Goal: Navigation & Orientation: Find specific page/section

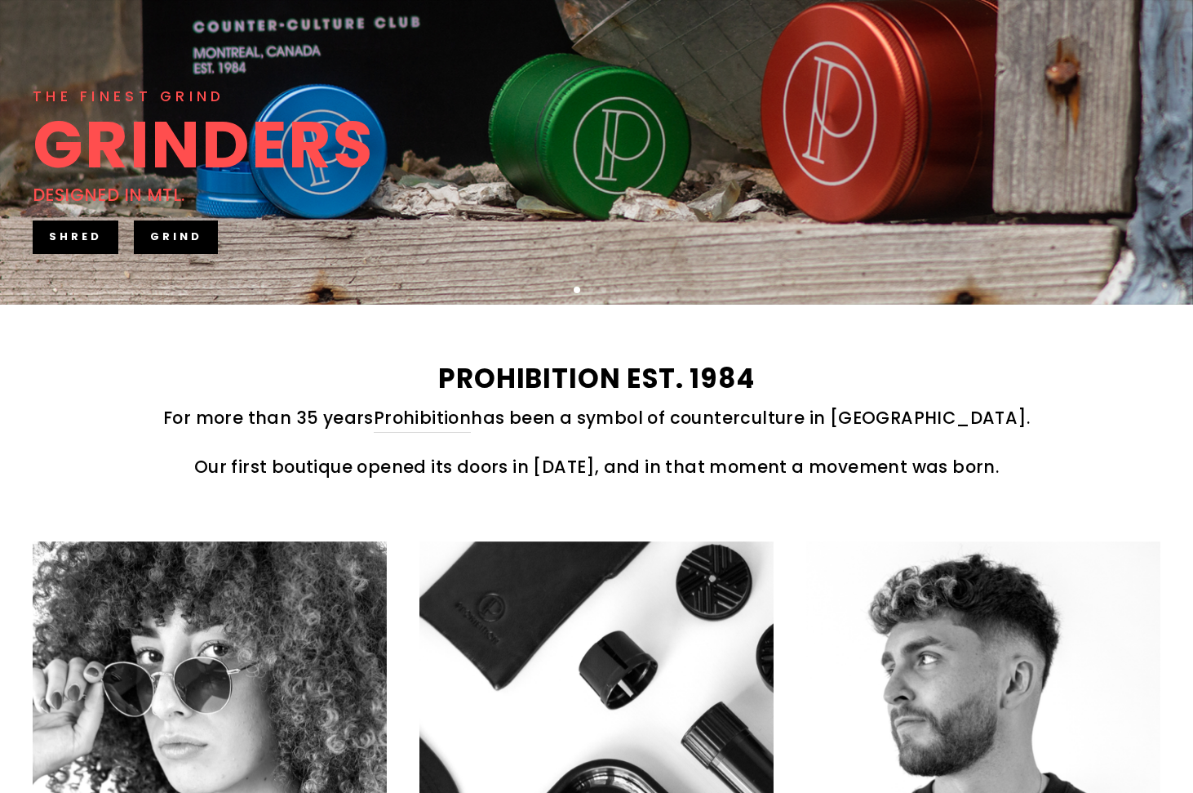
scroll to position [490, 0]
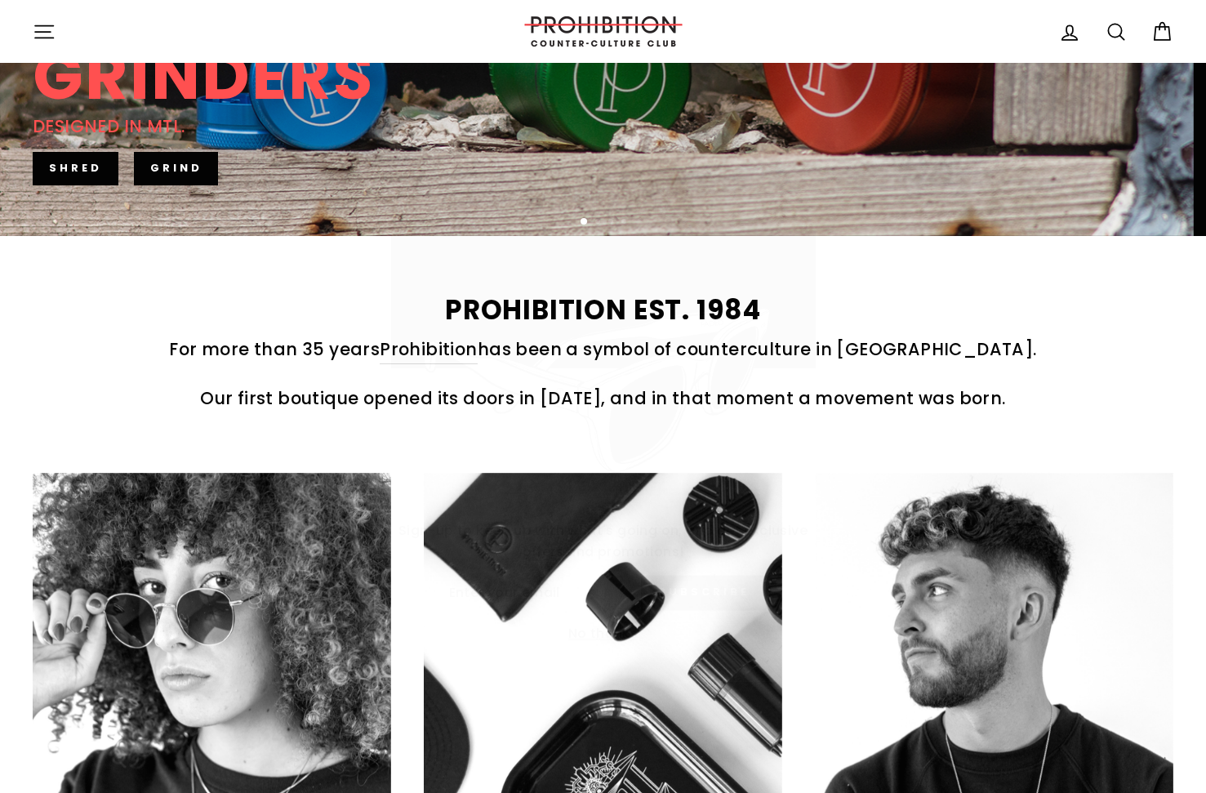
click at [833, 155] on icon "button" at bounding box center [833, 154] width 10 height 10
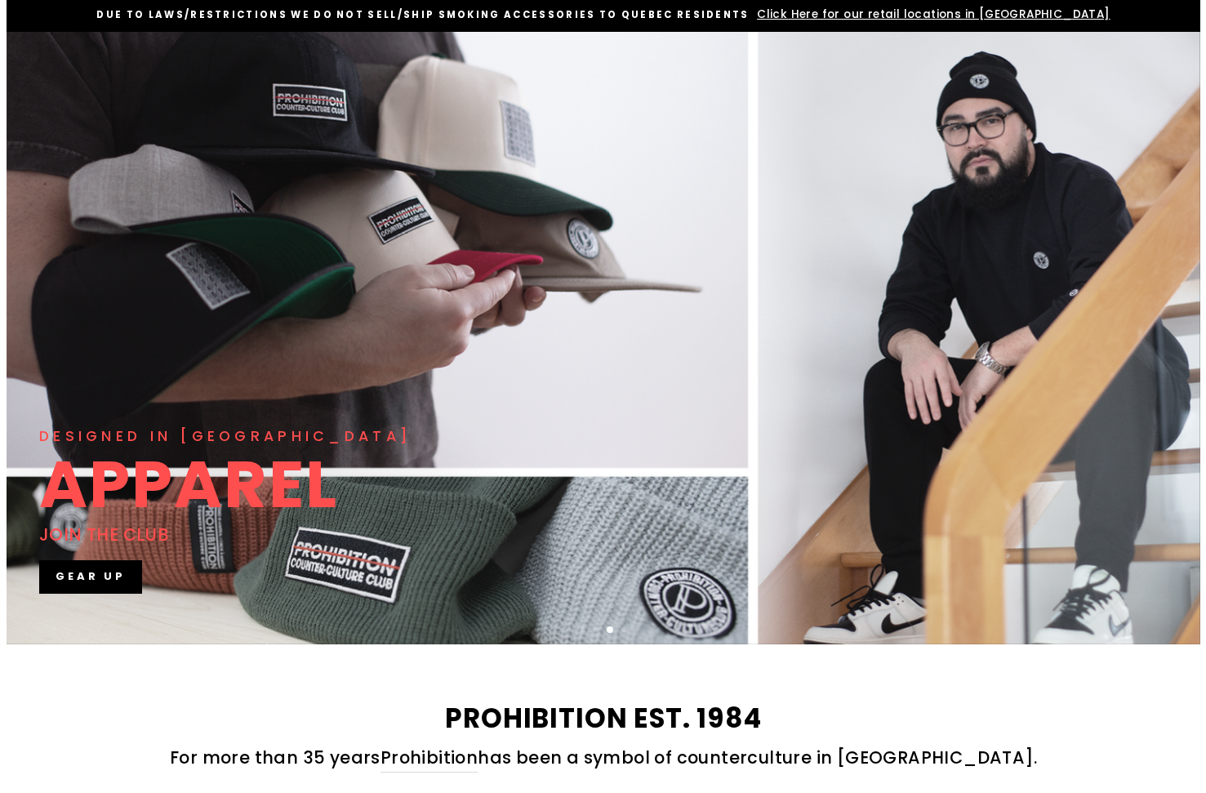
scroll to position [0, 0]
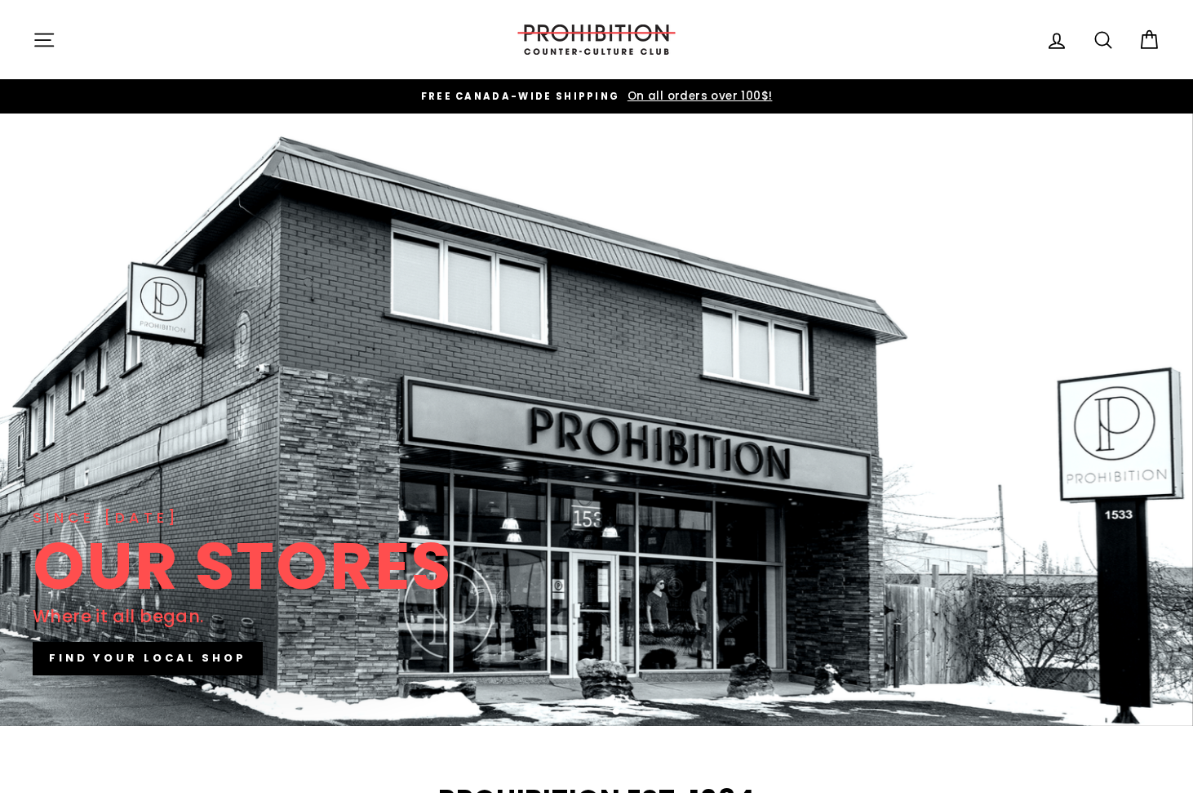
click at [31, 41] on button "Site navigation" at bounding box center [44, 39] width 42 height 35
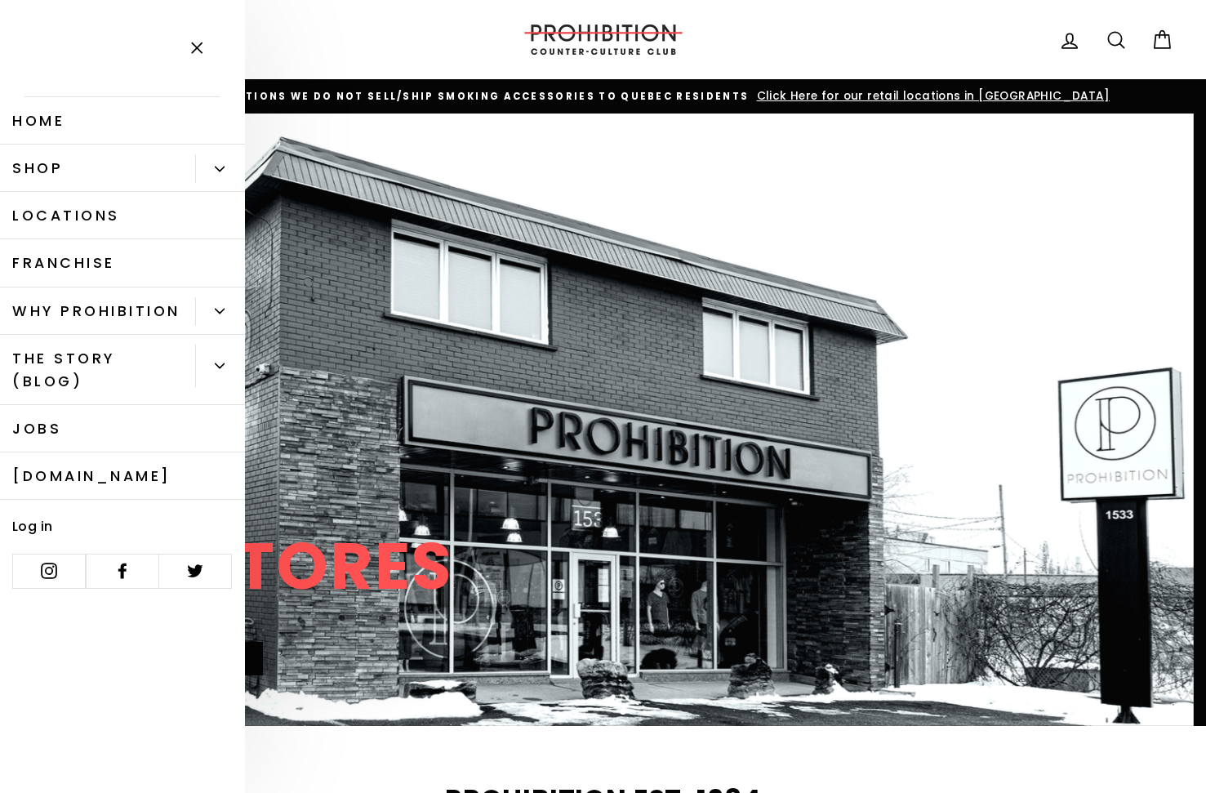
click at [218, 167] on icon "Primary" at bounding box center [220, 169] width 10 height 10
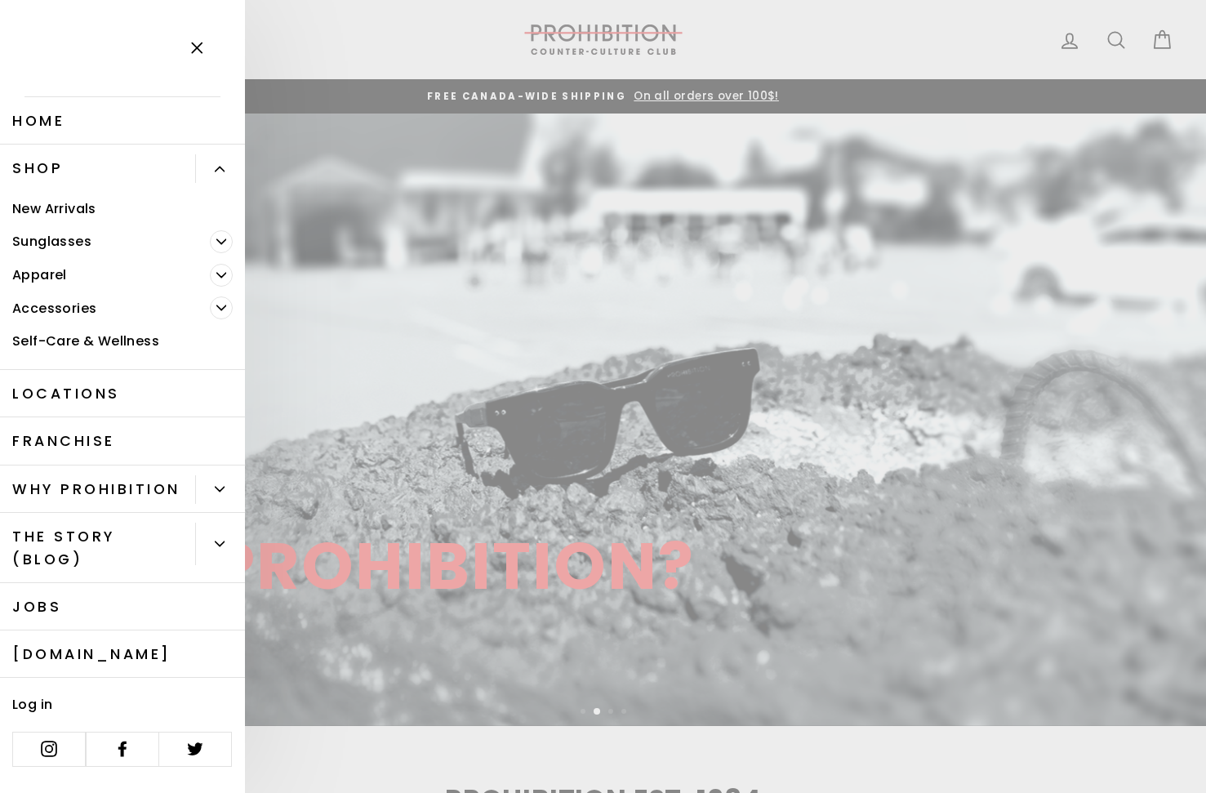
click at [218, 300] on span "Primary" at bounding box center [221, 307] width 23 height 23
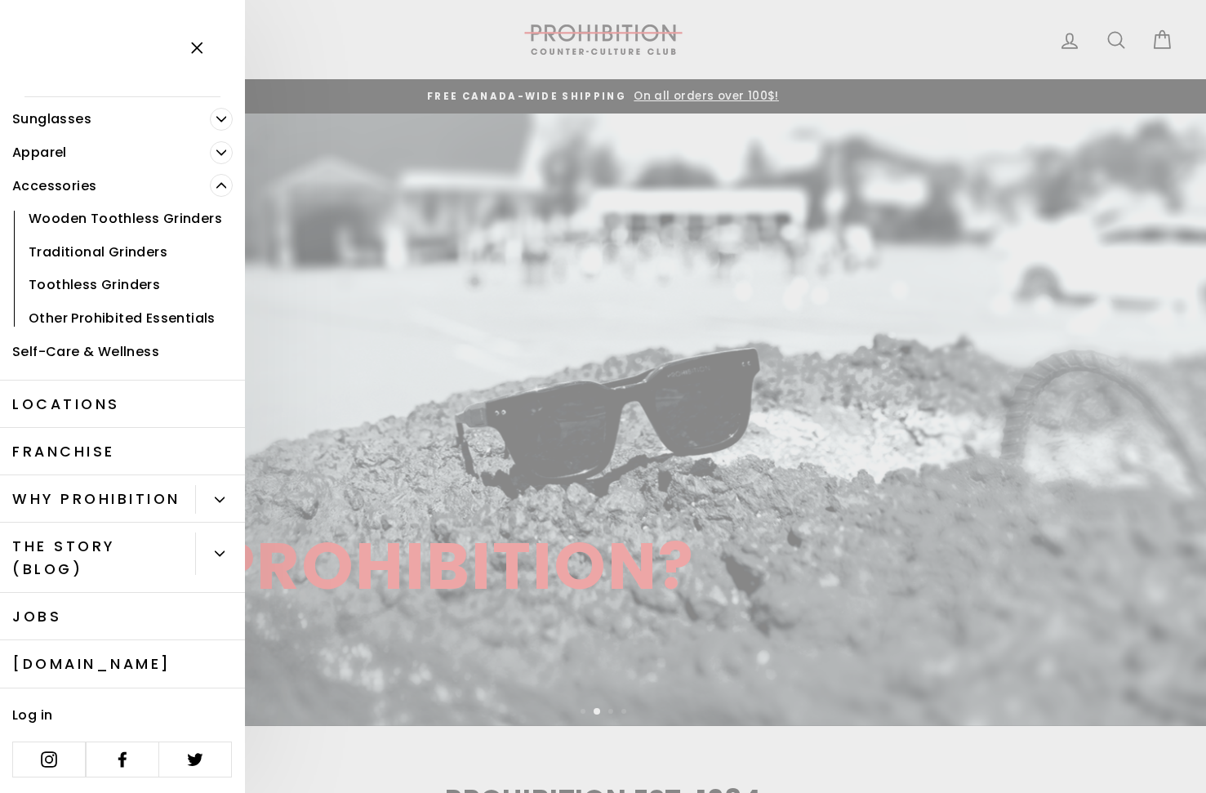
scroll to position [145, 0]
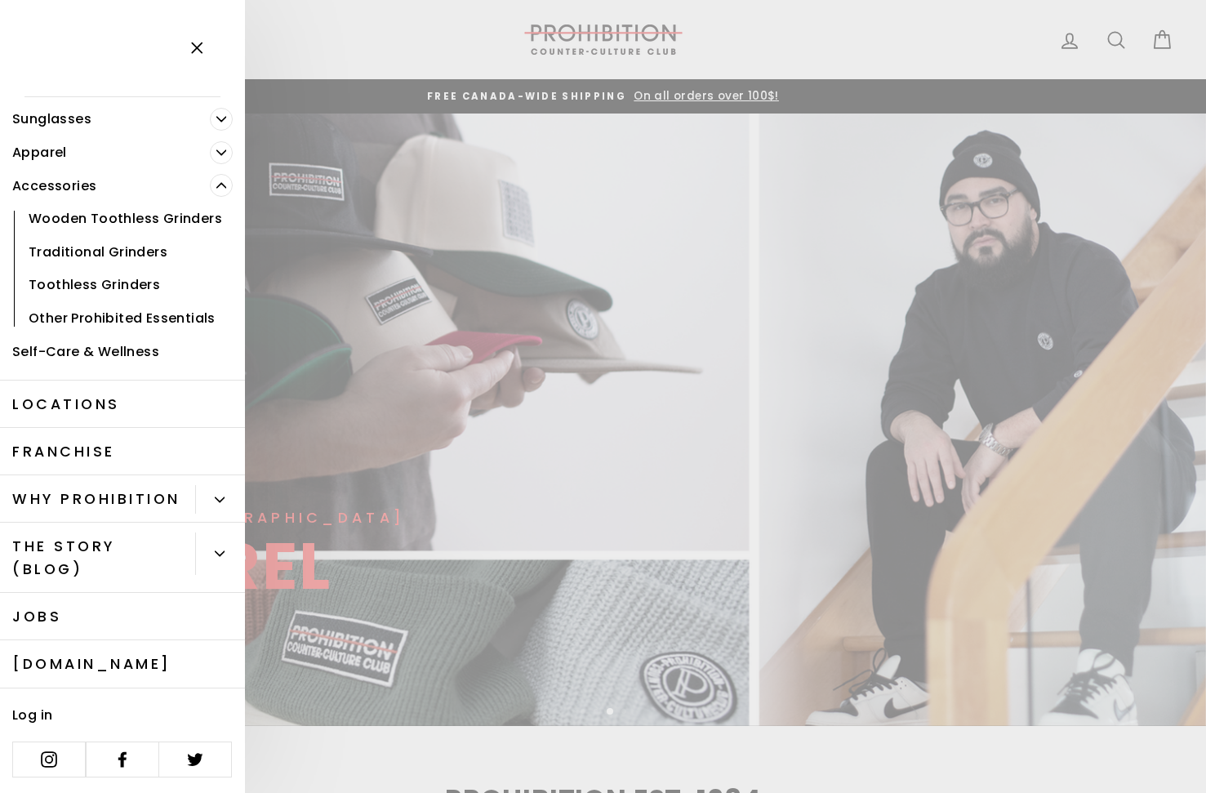
click at [86, 660] on link "[DOMAIN_NAME]" at bounding box center [122, 663] width 245 height 47
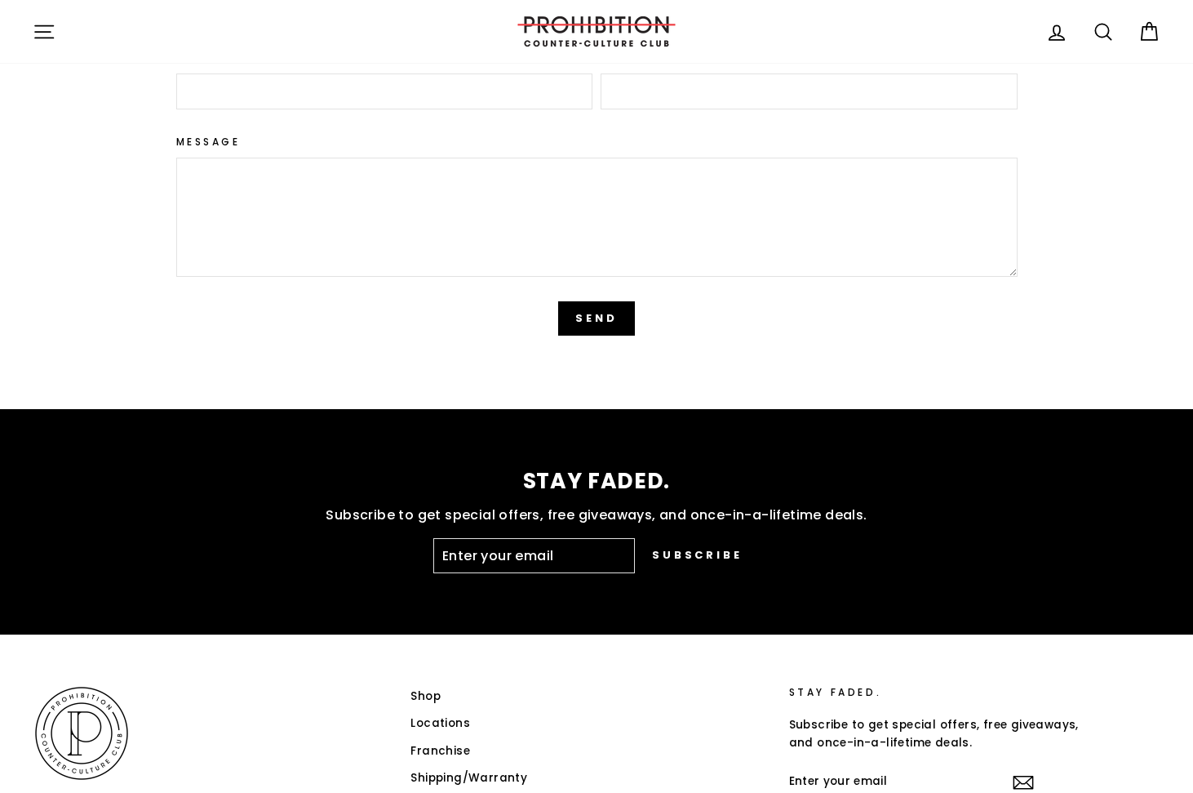
scroll to position [4038, 0]
